Goal: Find specific page/section

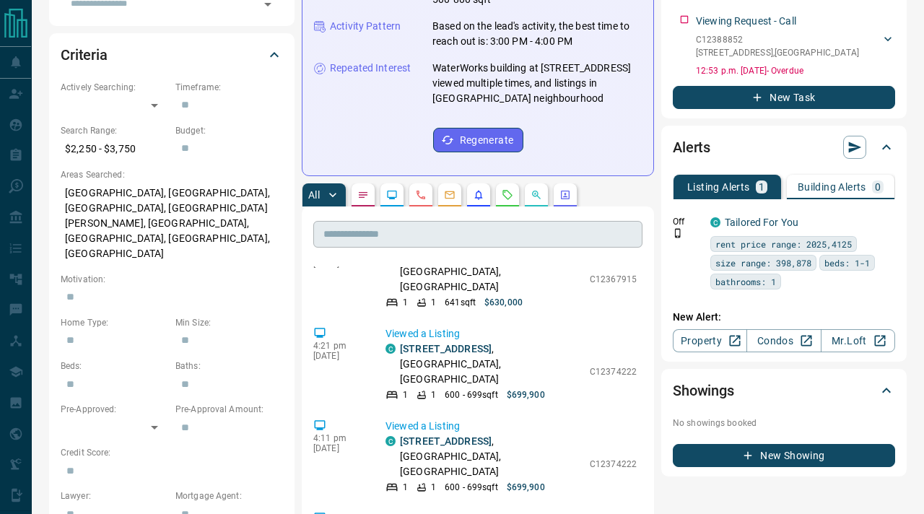
scroll to position [309, 0]
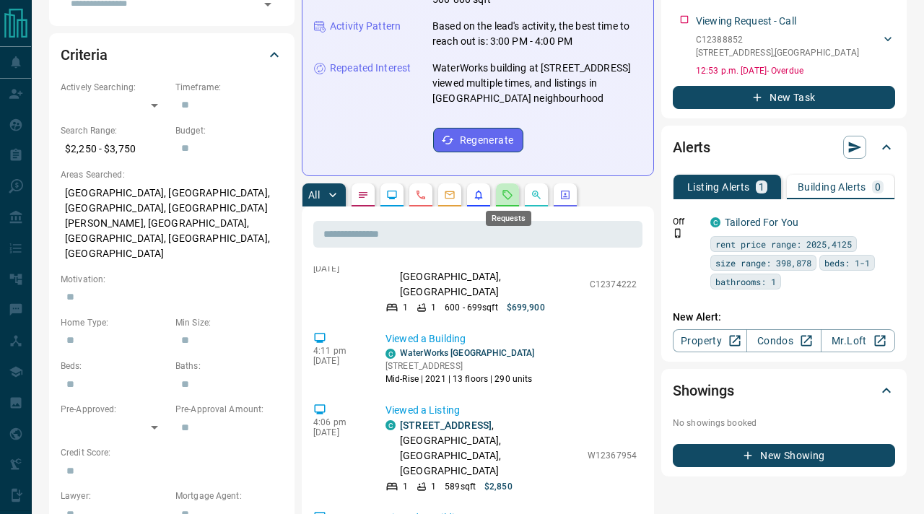
click at [513, 198] on icon "Requests" at bounding box center [508, 195] width 12 height 12
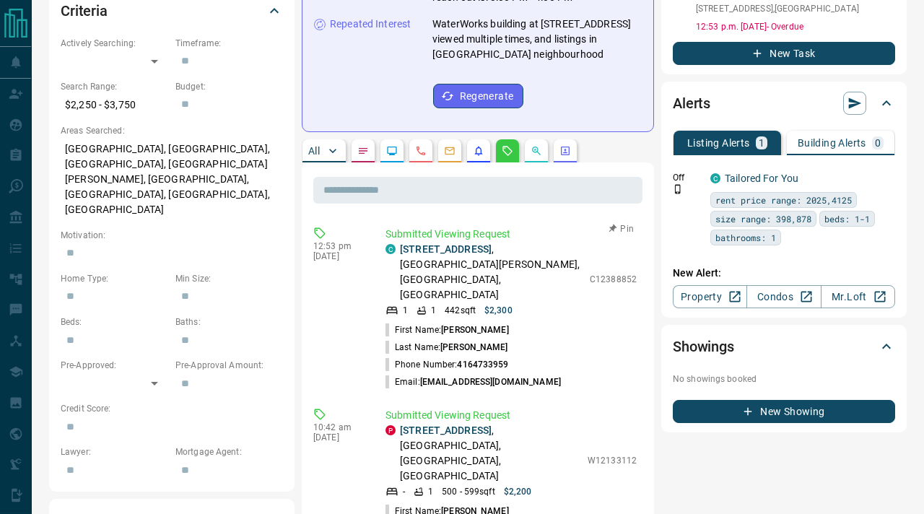
scroll to position [439, 0]
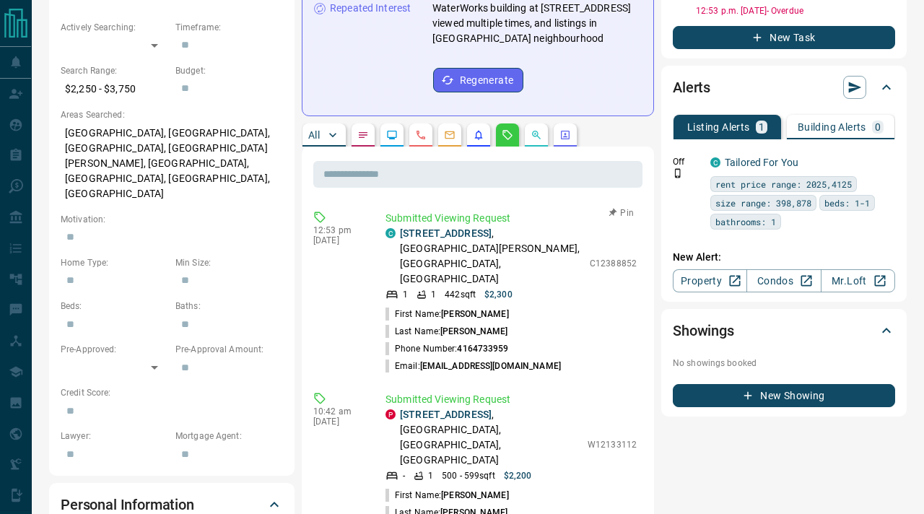
click at [617, 257] on p "C12388852" at bounding box center [613, 263] width 47 height 13
copy p "C12388852"
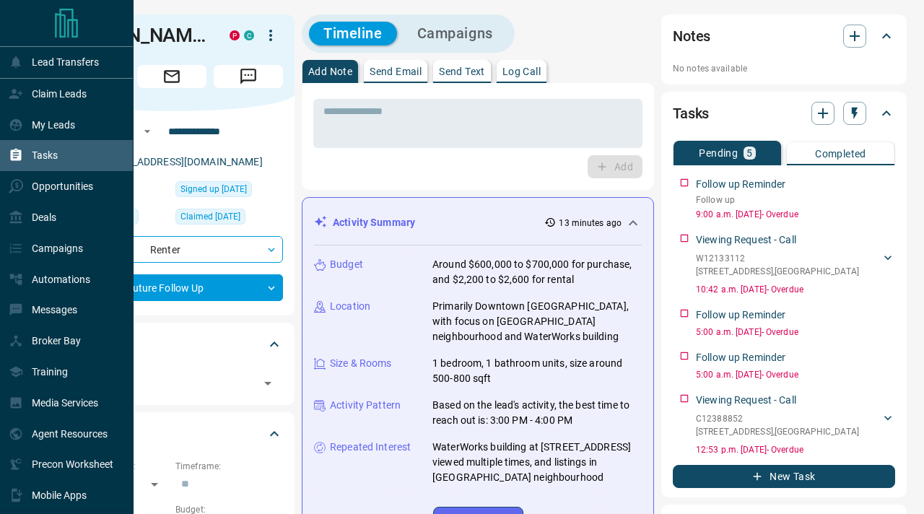
click at [36, 146] on div "Tasks" at bounding box center [33, 156] width 49 height 24
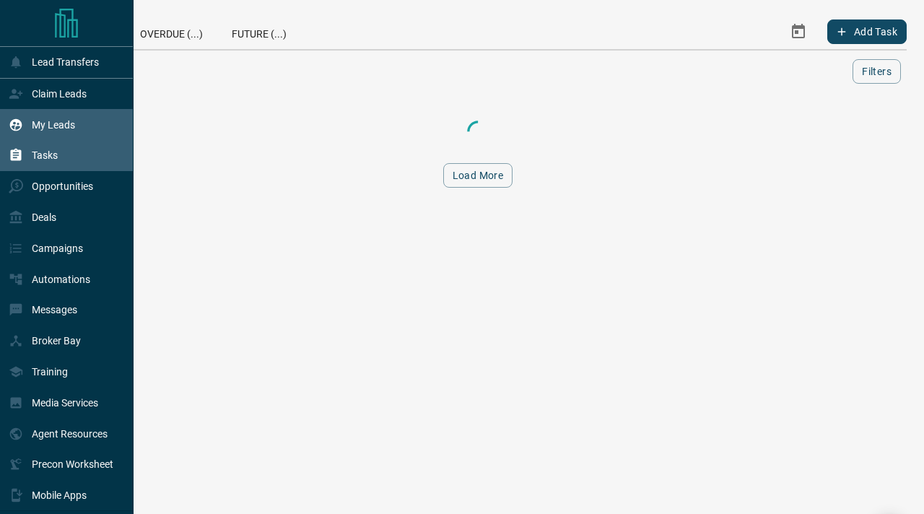
click at [45, 127] on p "My Leads" at bounding box center [53, 125] width 43 height 12
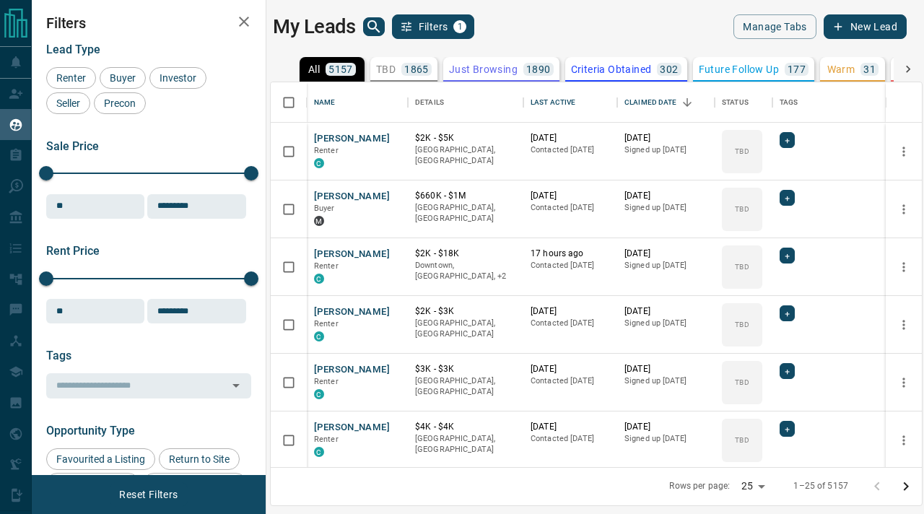
scroll to position [385, 651]
